Goal: Navigation & Orientation: Find specific page/section

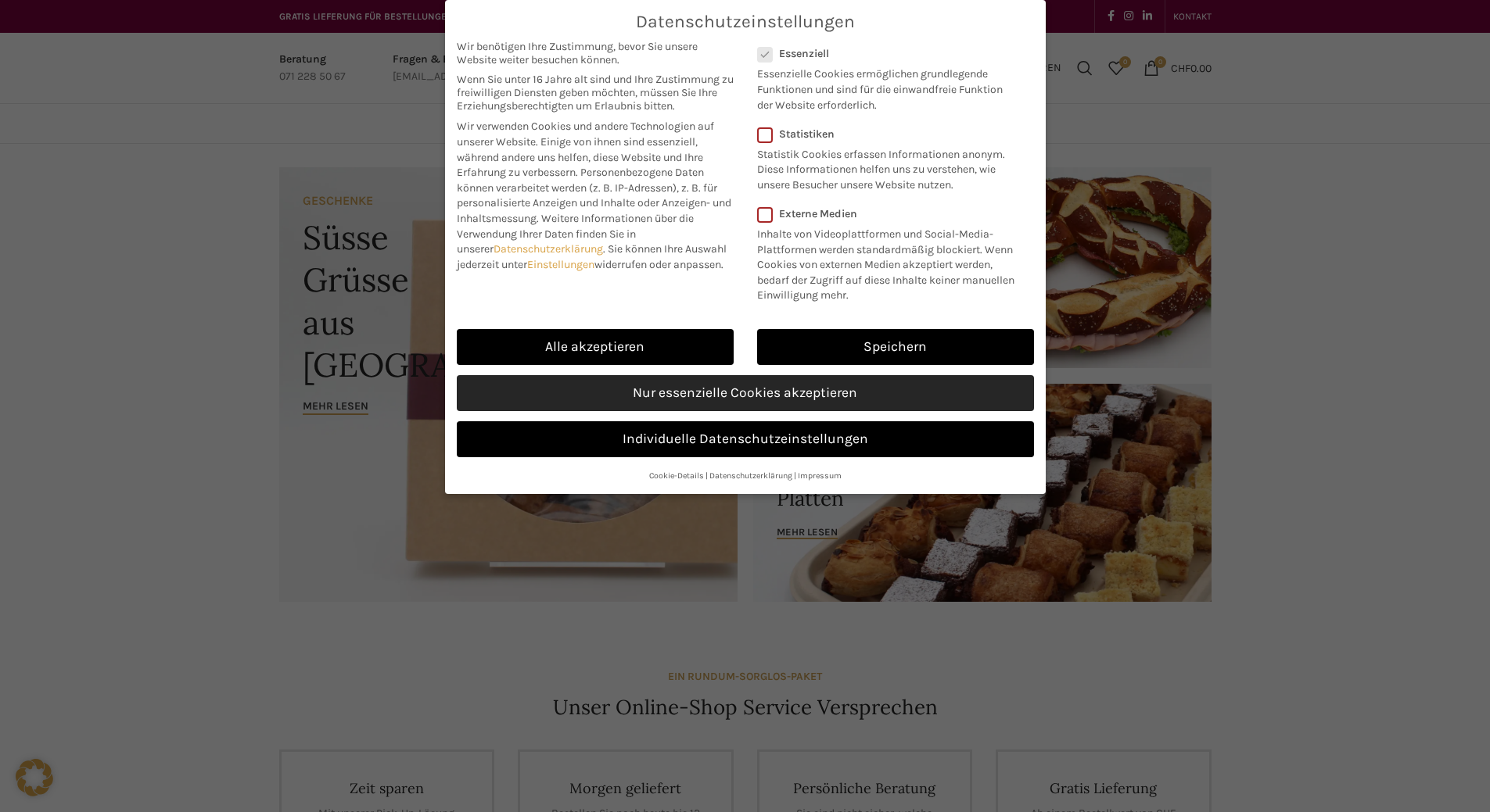
click at [693, 411] on link "Nur essenzielle Cookies akzeptieren" at bounding box center [746, 393] width 577 height 36
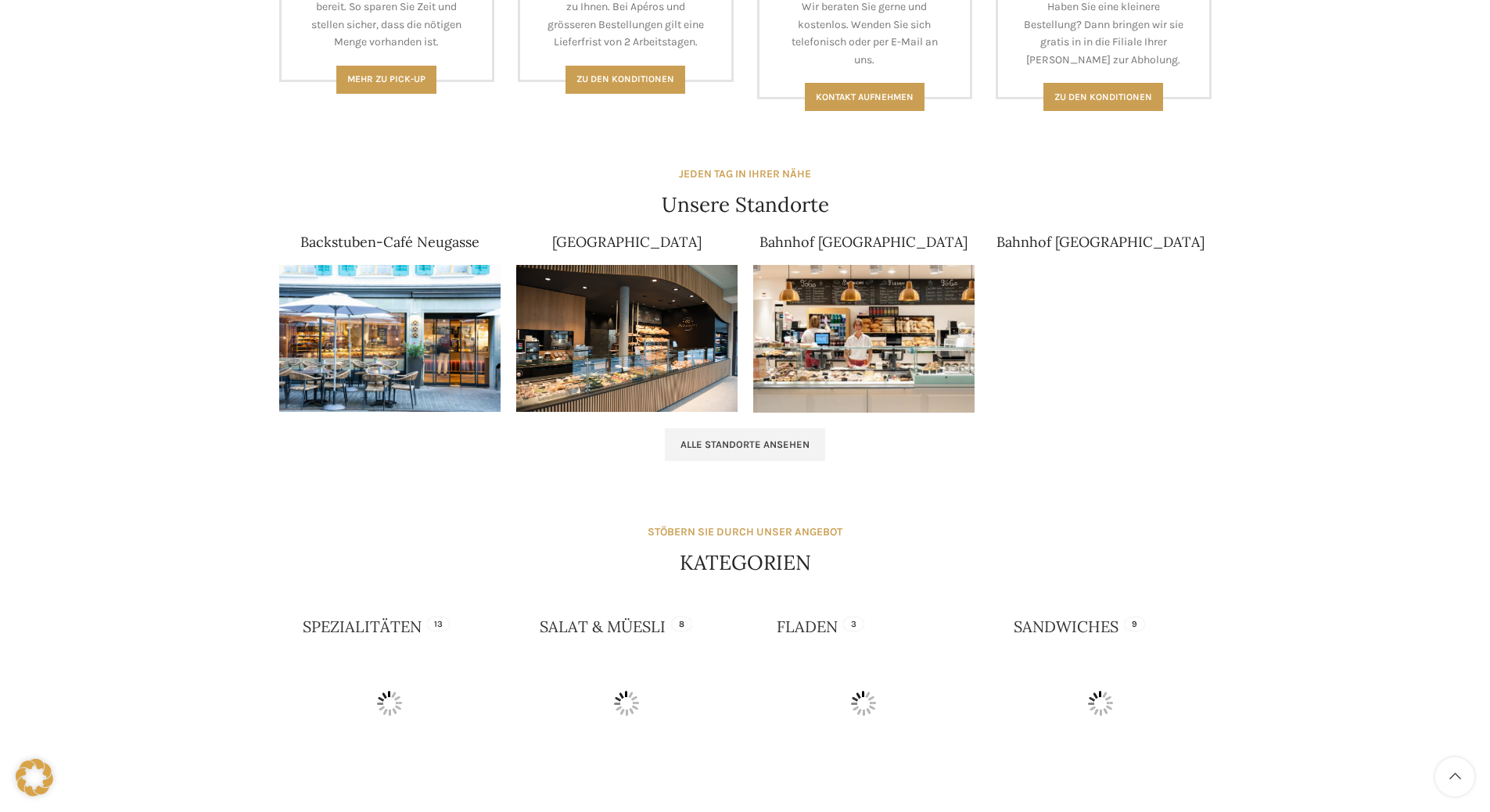
scroll to position [860, 0]
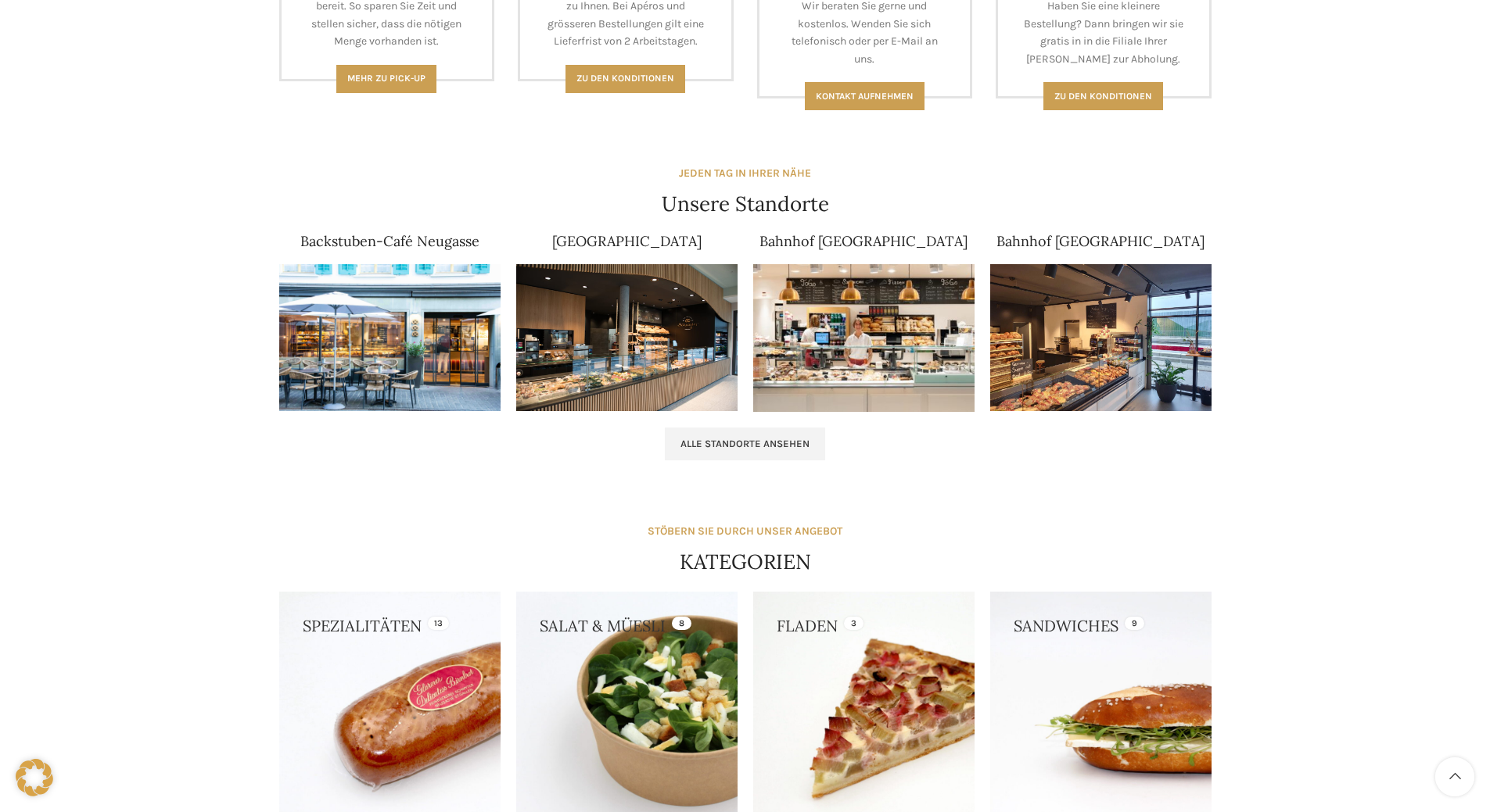
click at [338, 297] on img at bounding box center [390, 338] width 221 height 147
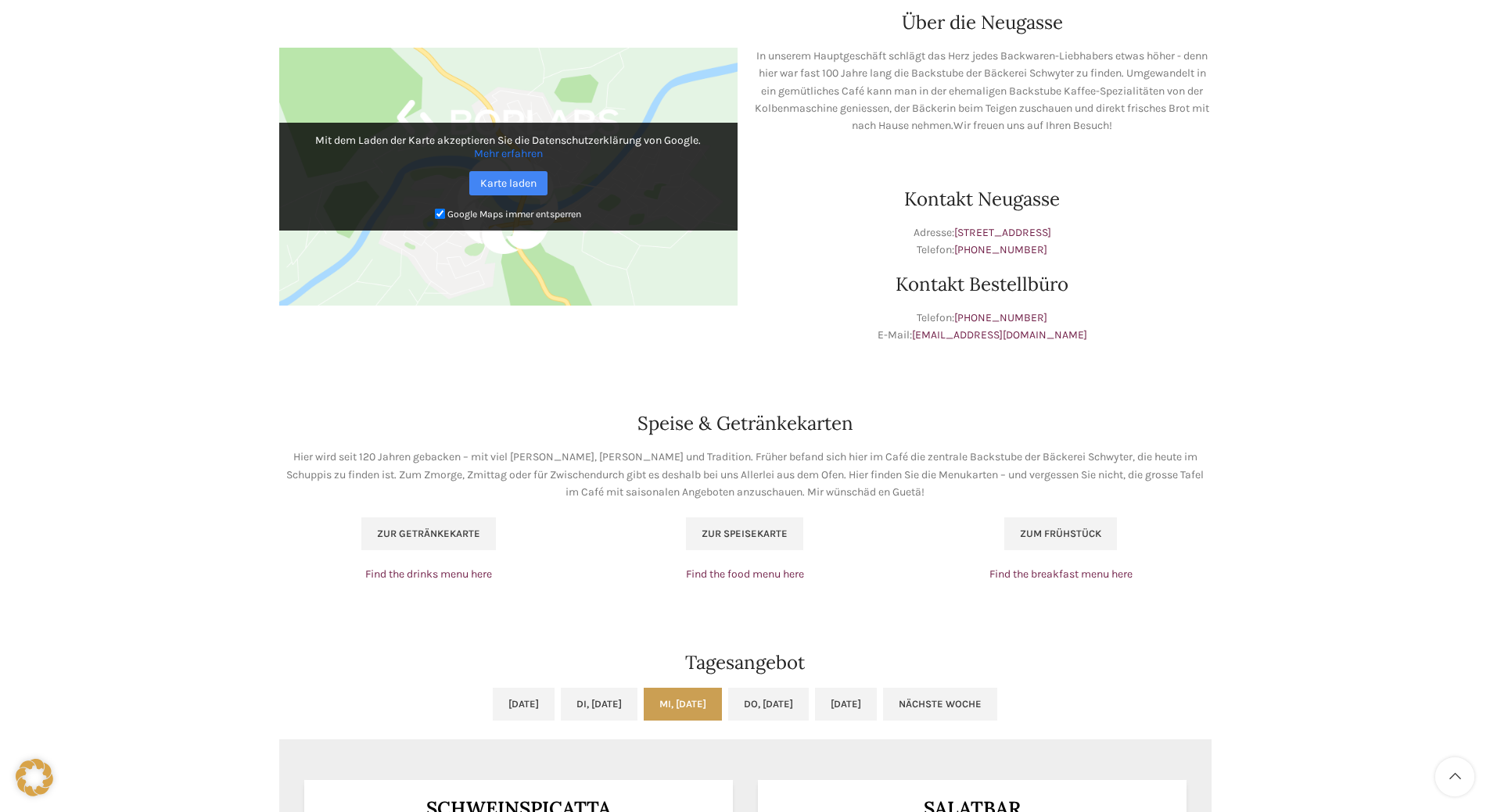
scroll to position [1048, 0]
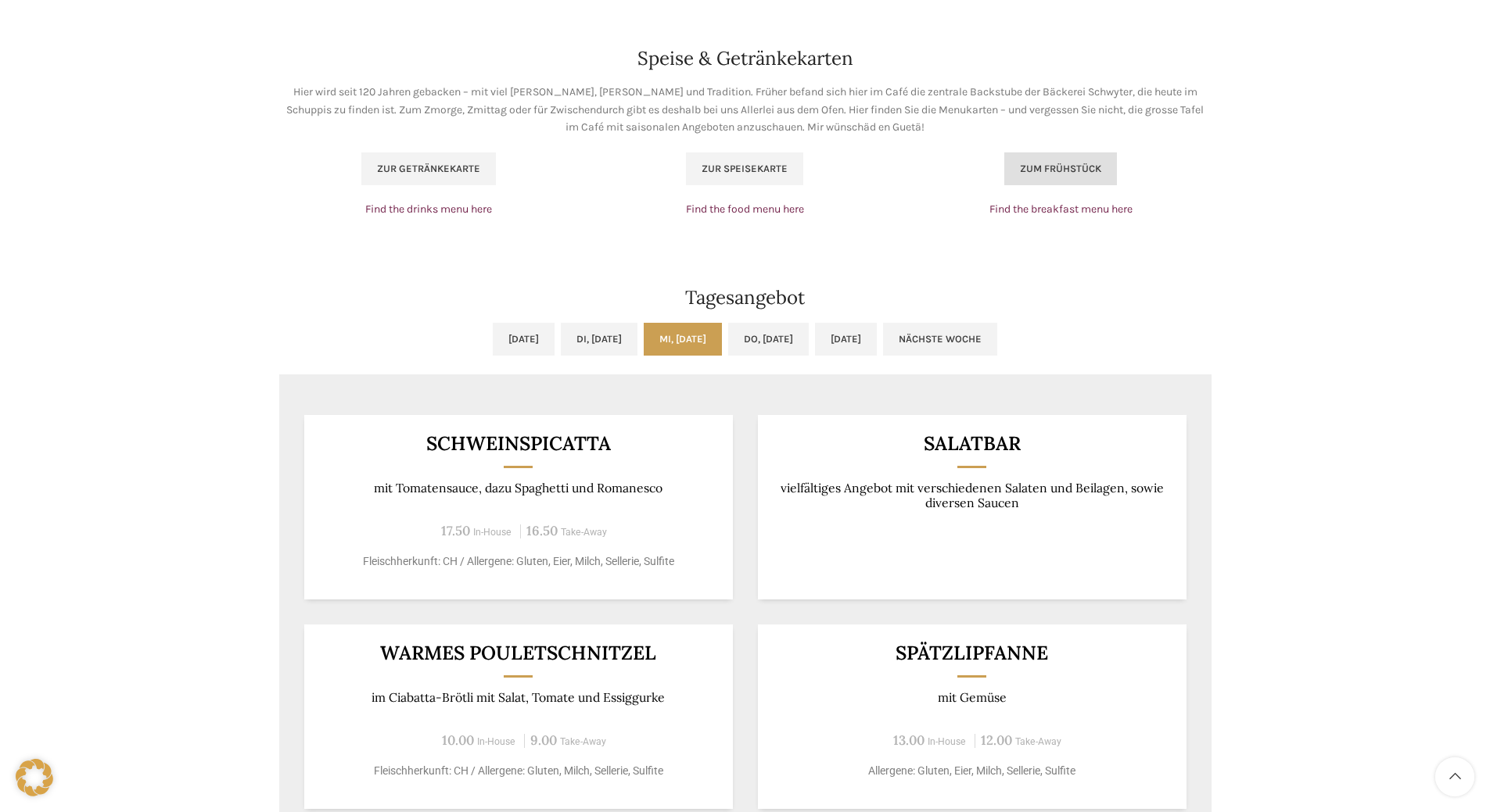
click at [1059, 175] on span "Zum Frühstück" at bounding box center [1060, 169] width 81 height 13
